Goal: Task Accomplishment & Management: Use online tool/utility

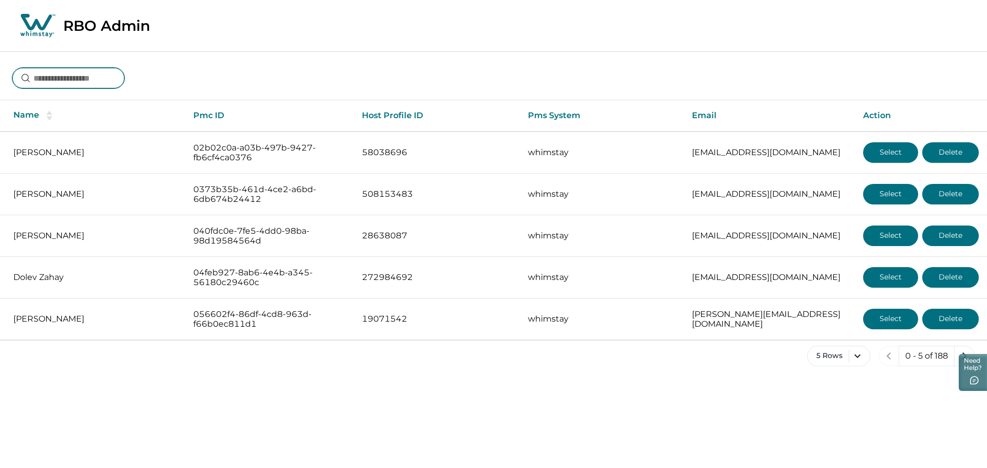
click at [77, 84] on input at bounding box center [68, 78] width 112 height 21
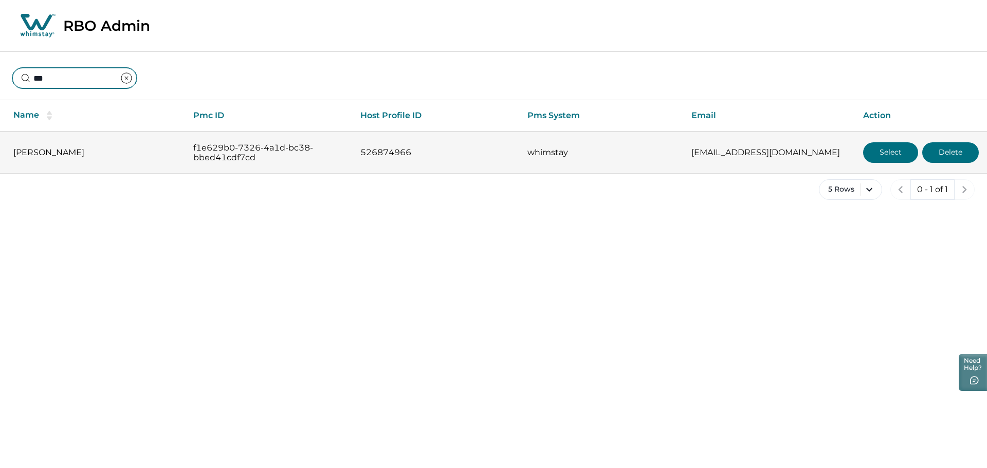
type input "***"
click at [894, 150] on button "Select" at bounding box center [890, 152] width 55 height 21
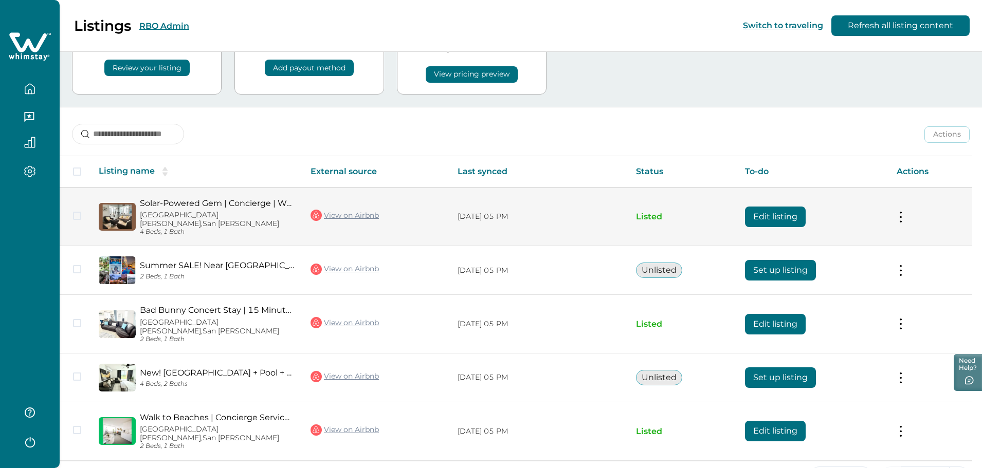
scroll to position [79, 0]
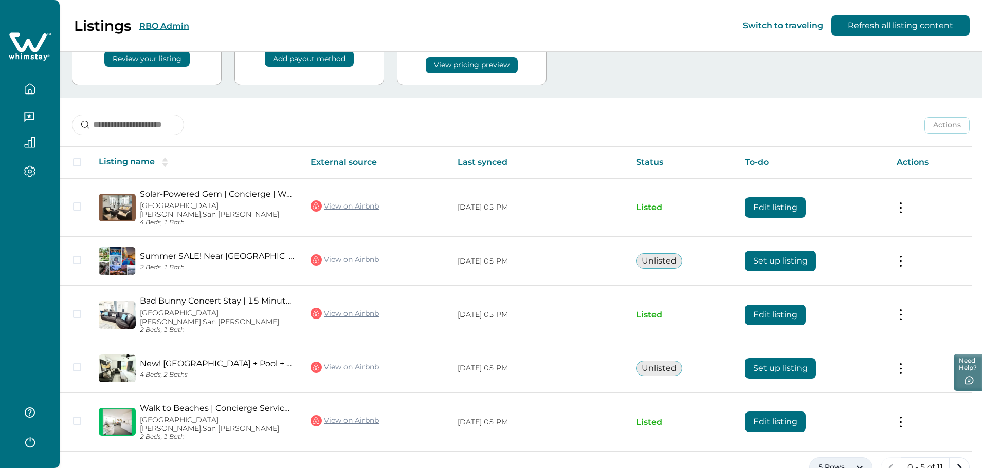
click at [851, 458] on button "5 Rows" at bounding box center [840, 468] width 63 height 21
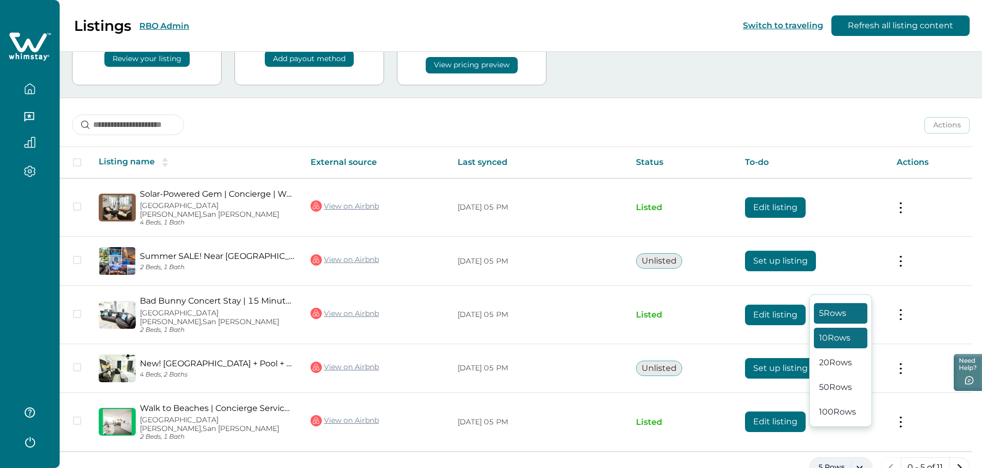
click at [833, 336] on button "10 Rows" at bounding box center [840, 338] width 53 height 21
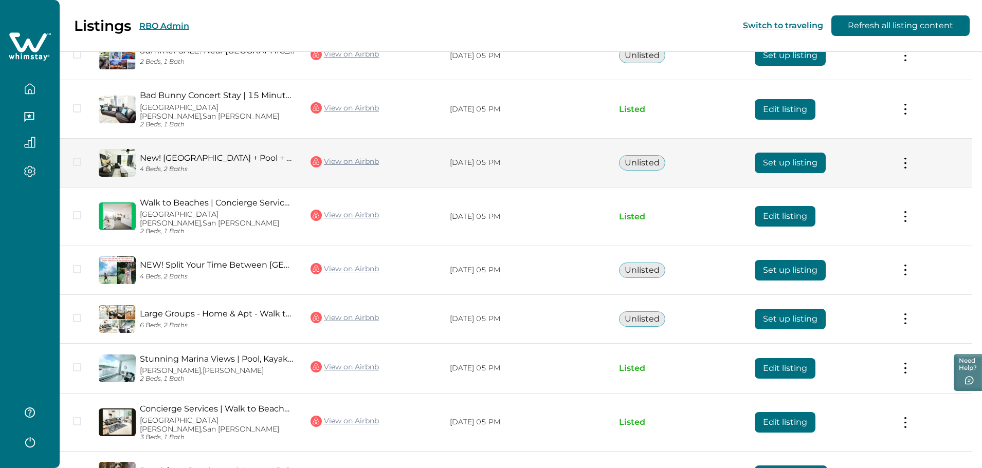
scroll to position [325, 0]
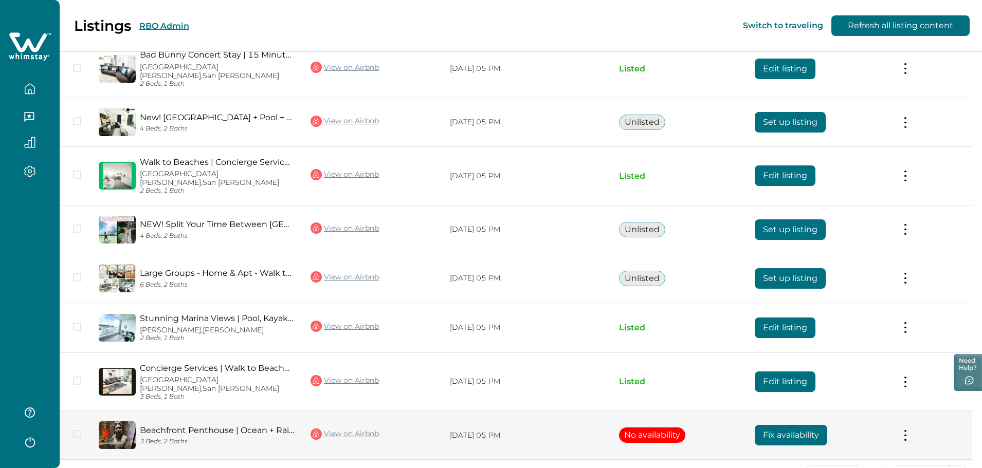
click at [794, 425] on button "Fix availability" at bounding box center [791, 435] width 72 height 21
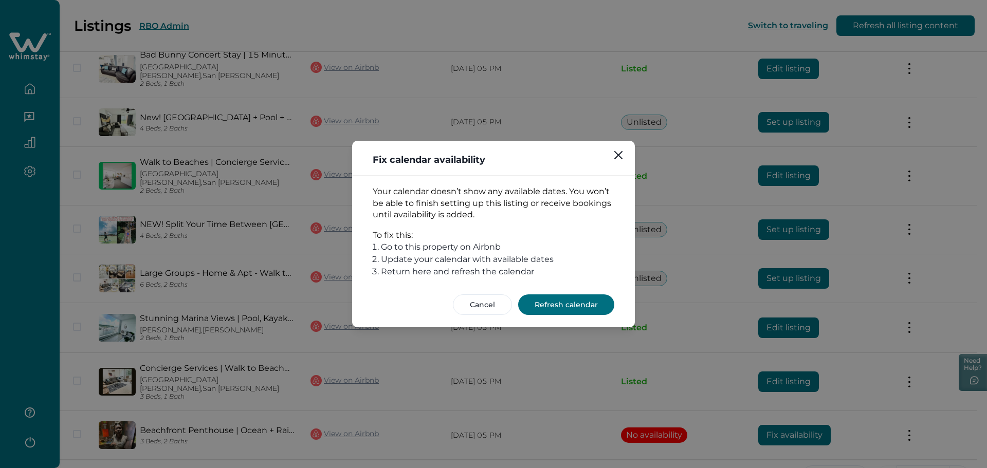
click at [551, 306] on button "Refresh calendar" at bounding box center [566, 305] width 96 height 21
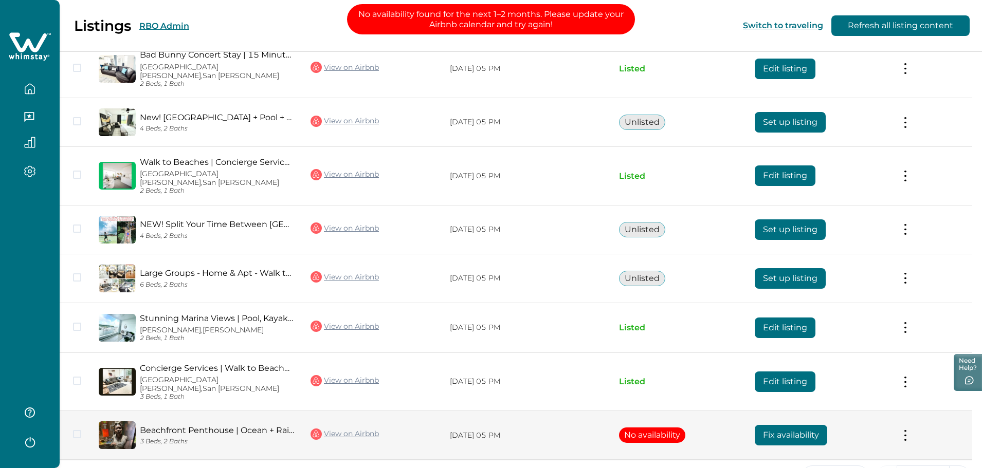
click at [350, 428] on link "View on Airbnb" at bounding box center [345, 434] width 68 height 13
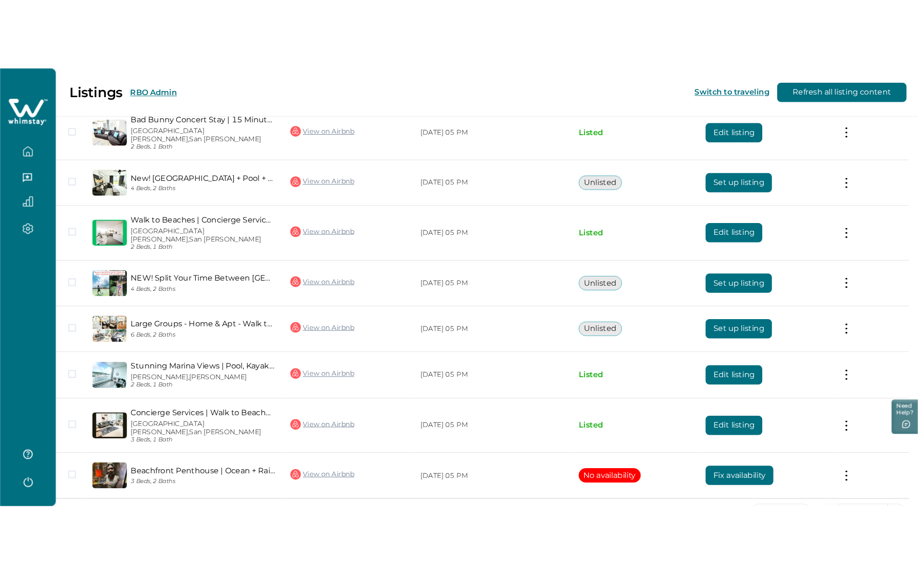
scroll to position [219, 0]
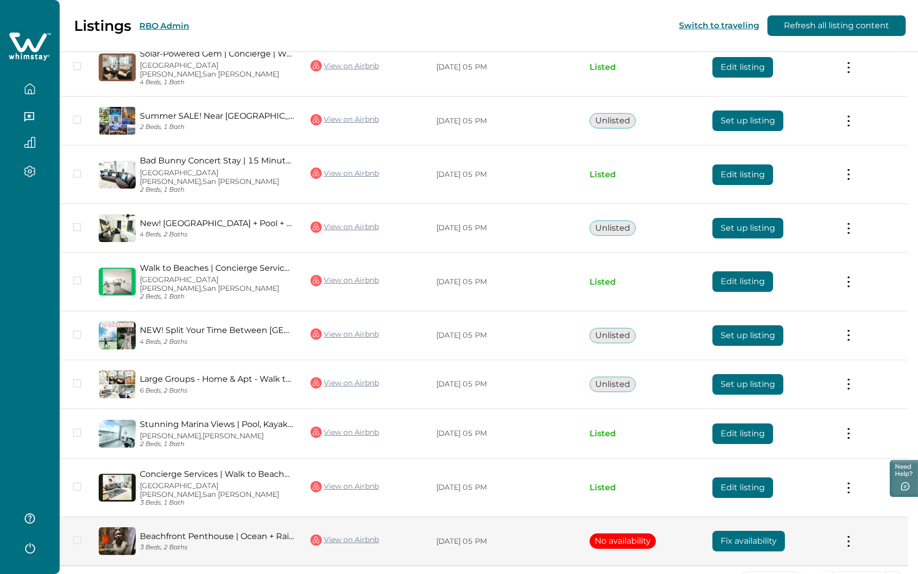
click at [851, 468] on button at bounding box center [849, 541] width 8 height 11
click at [797, 468] on button "View listing on Whimstay" at bounding box center [789, 554] width 118 height 19
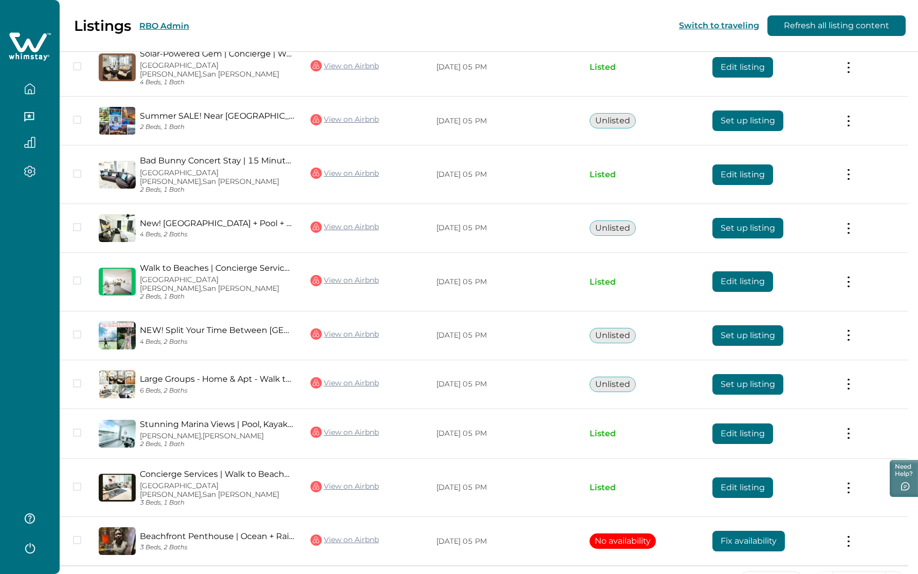
click at [165, 29] on button "RBO Admin" at bounding box center [164, 26] width 50 height 10
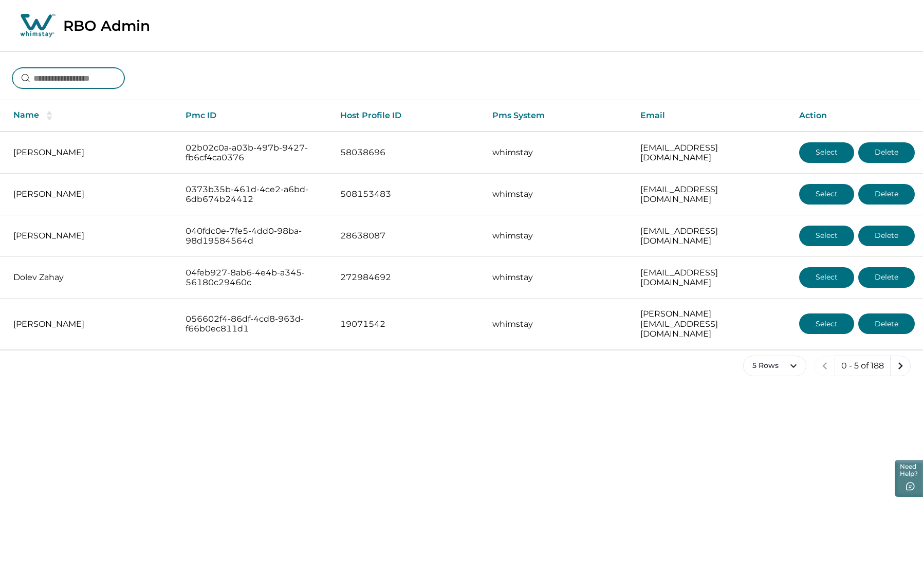
drag, startPoint x: 86, startPoint y: 81, endPoint x: 462, endPoint y: 82, distance: 375.3
click at [88, 79] on input at bounding box center [68, 78] width 112 height 21
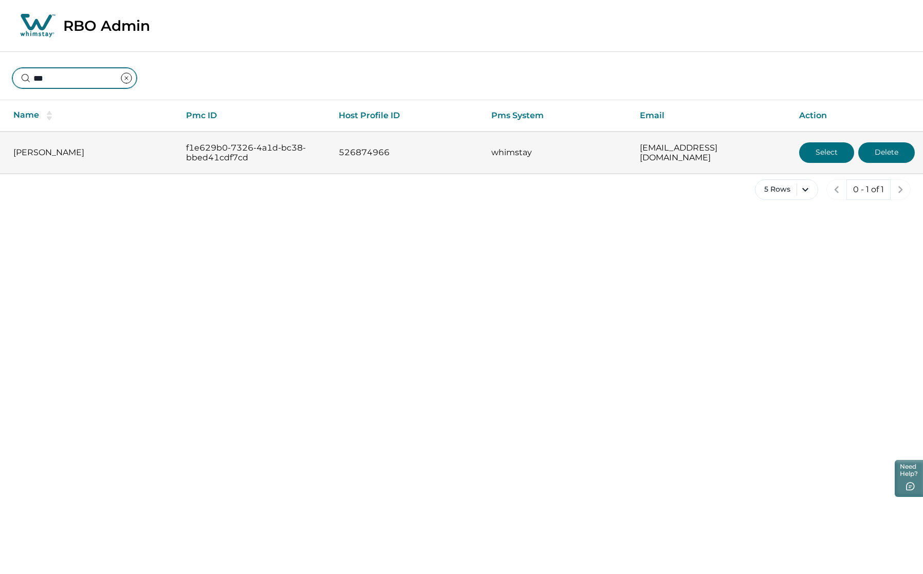
type input "***"
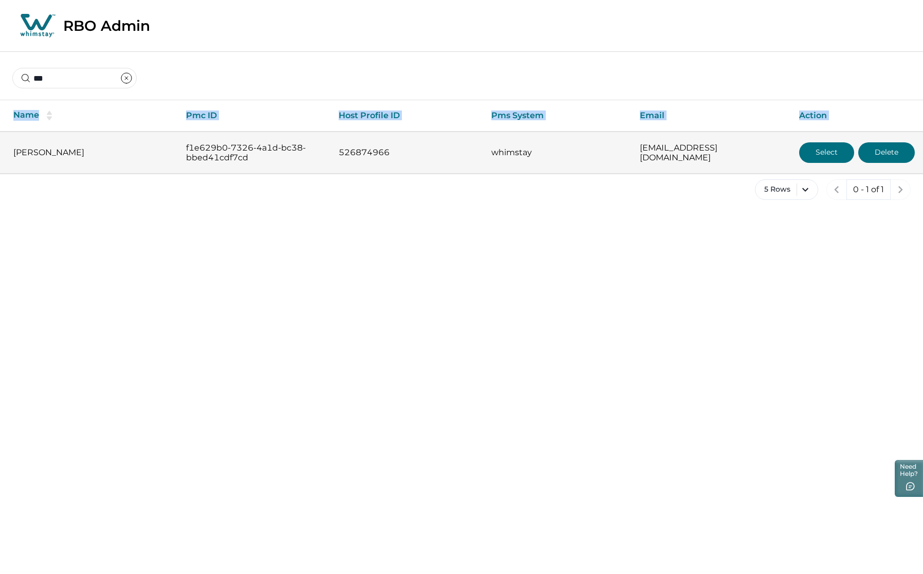
drag, startPoint x: 7, startPoint y: 135, endPoint x: 805, endPoint y: 159, distance: 798.3
click at [808, 158] on tr "[PERSON_NAME] f1e629b0-7326-4a1d-bc38-bbed41cdf7cd 526874966 whimstay [EMAIL_AD…" at bounding box center [461, 153] width 923 height 42
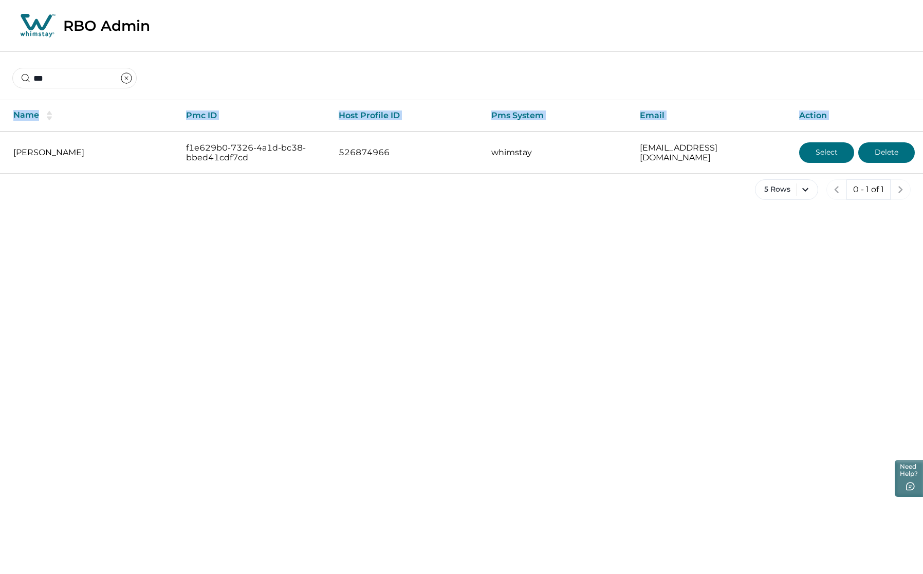
copy thead "Name Pmc ID Host Profile ID Pms System Email Action"
click at [133, 76] on icon "clear input" at bounding box center [126, 78] width 12 height 12
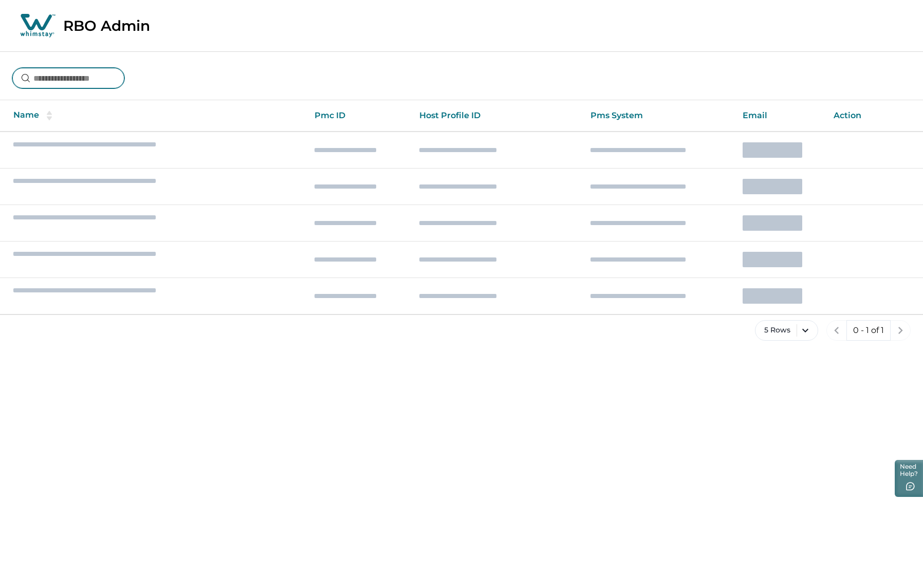
click at [93, 82] on input at bounding box center [68, 78] width 112 height 21
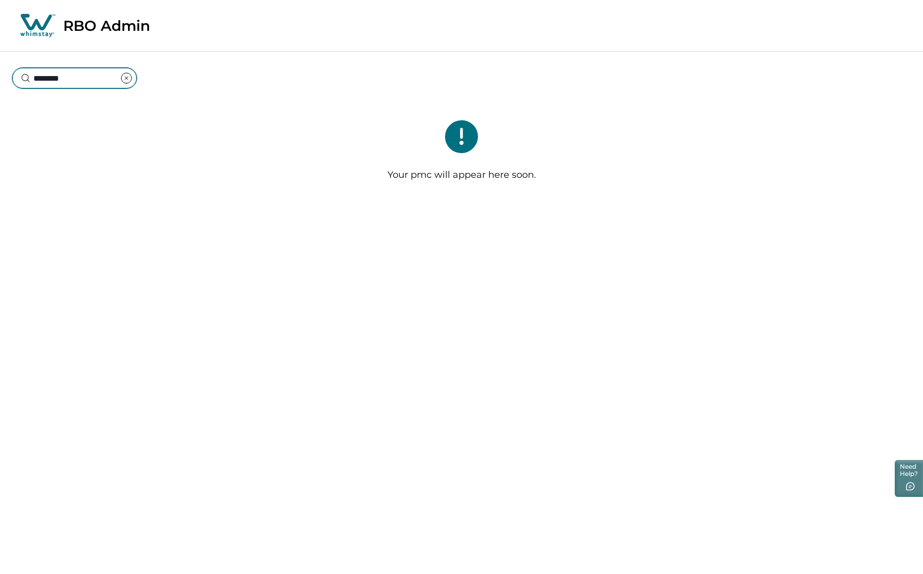
type input "********"
click at [133, 74] on icon "clear input" at bounding box center [126, 78] width 12 height 12
